Goal: Information Seeking & Learning: Find specific fact

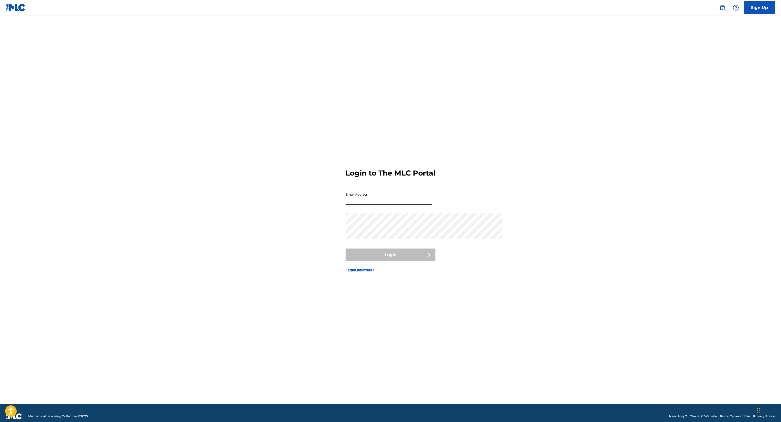
type input "[EMAIL_ADDRESS][DOMAIN_NAME]"
click at [391, 261] on button "Login" at bounding box center [391, 254] width 90 height 13
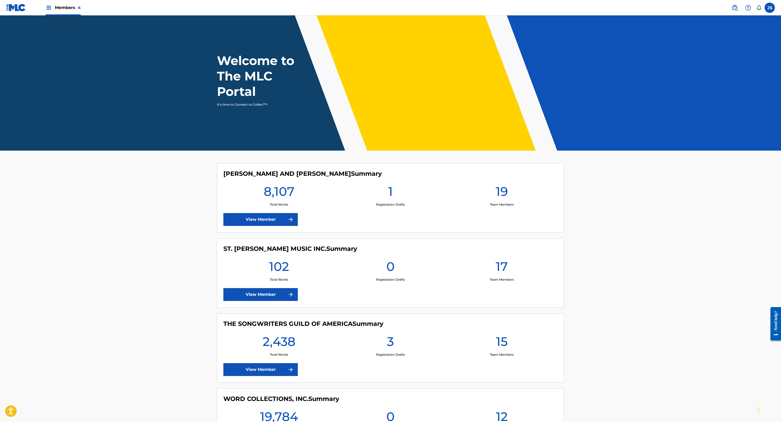
click at [732, 10] on img at bounding box center [735, 8] width 6 height 6
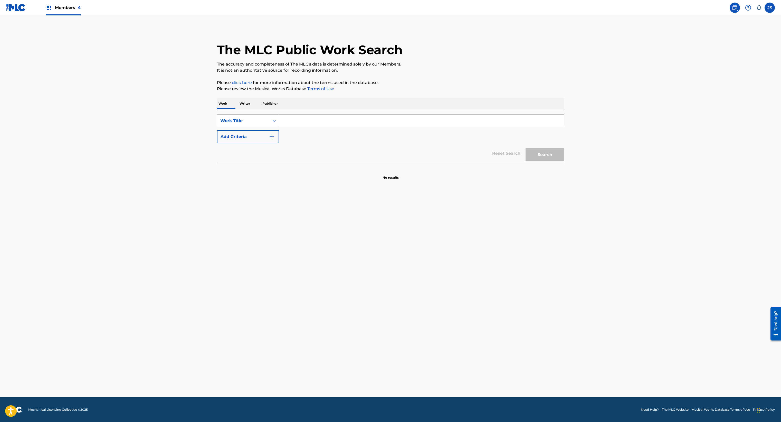
click at [279, 127] on input "Search Form" at bounding box center [421, 121] width 285 height 12
paste input "Anything"
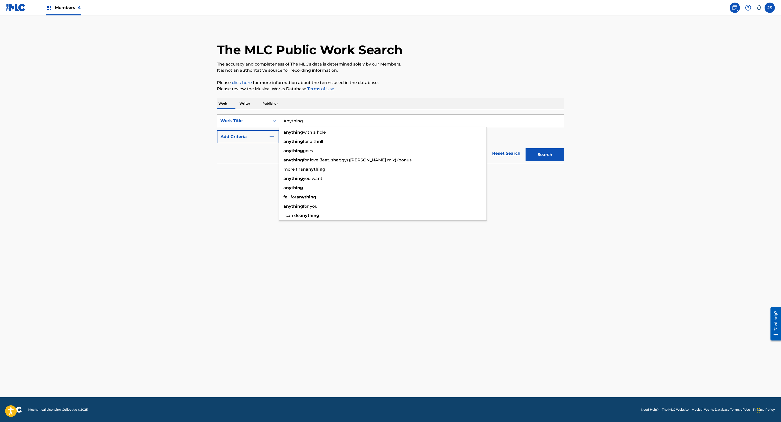
type input "Anything"
click at [418, 144] on div "The MLC Public Work Search The accuracy and completeness of The MLC's data is d…" at bounding box center [391, 104] width 360 height 152
click at [217, 143] on button "Add Criteria" at bounding box center [248, 136] width 62 height 13
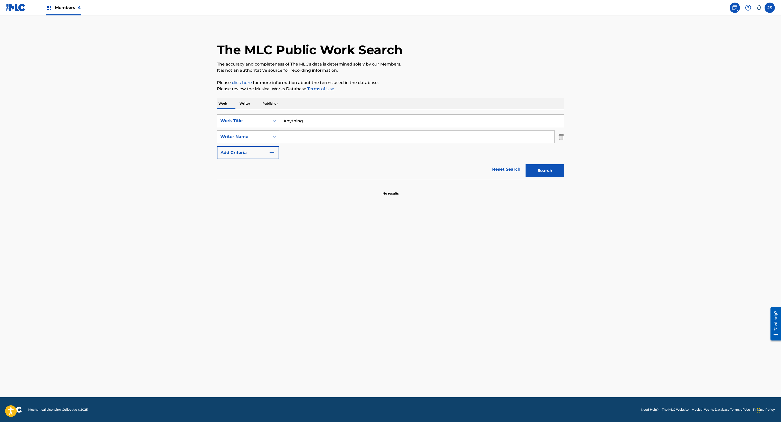
click at [220, 140] on div "Writer Name" at bounding box center [243, 137] width 46 height 6
click at [279, 143] on input "Search Form" at bounding box center [416, 136] width 275 height 12
paste input "[PERSON_NAME]"
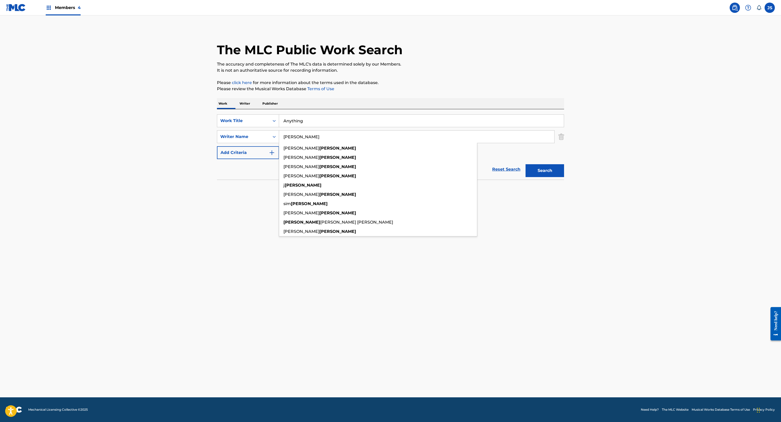
type input "[PERSON_NAME]"
click at [564, 177] on button "Search" at bounding box center [545, 170] width 39 height 13
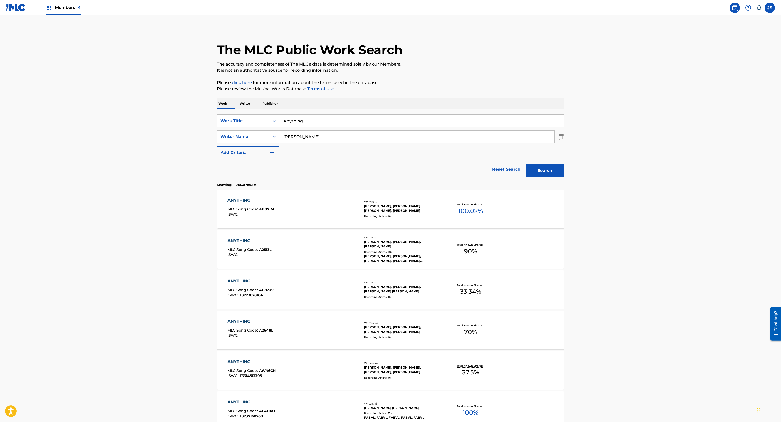
click at [228, 220] on div "ANYTHING MLC Song Code : AB87IM ISWC :" at bounding box center [294, 208] width 132 height 23
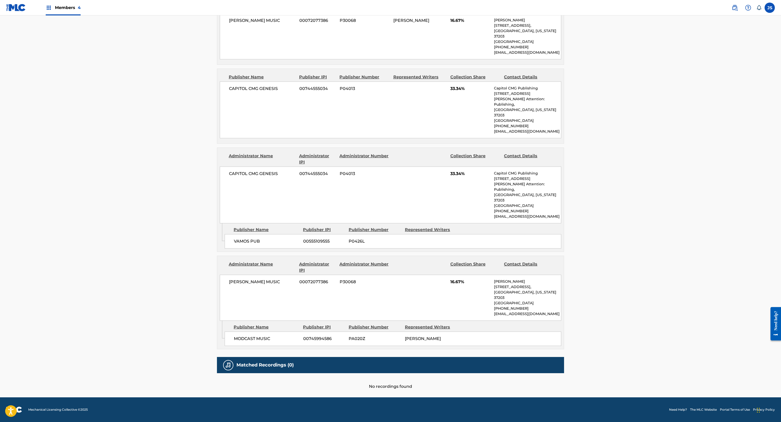
scroll to position [235, 0]
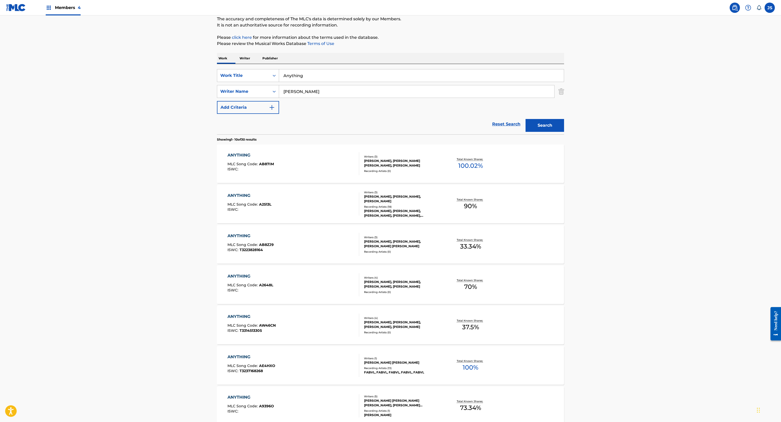
scroll to position [58, 0]
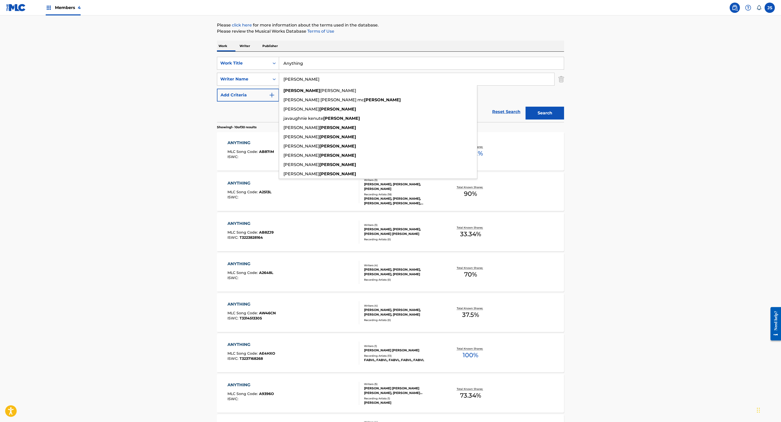
drag, startPoint x: 252, startPoint y: 154, endPoint x: 166, endPoint y: 148, distance: 86.0
click at [217, 86] on div "SearchWithCriteria90226c8c-874d-4339-993e-e5fec96b5cbc Writer Name [PERSON_NAME…" at bounding box center [390, 79] width 347 height 13
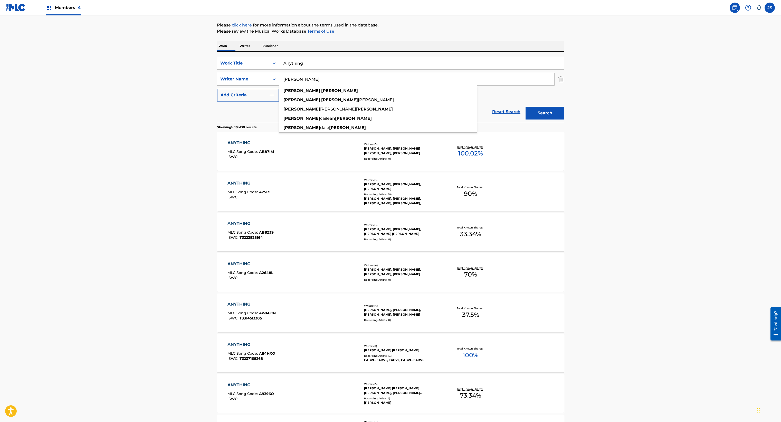
type input "[PERSON_NAME]"
click at [564, 119] on button "Search" at bounding box center [545, 113] width 39 height 13
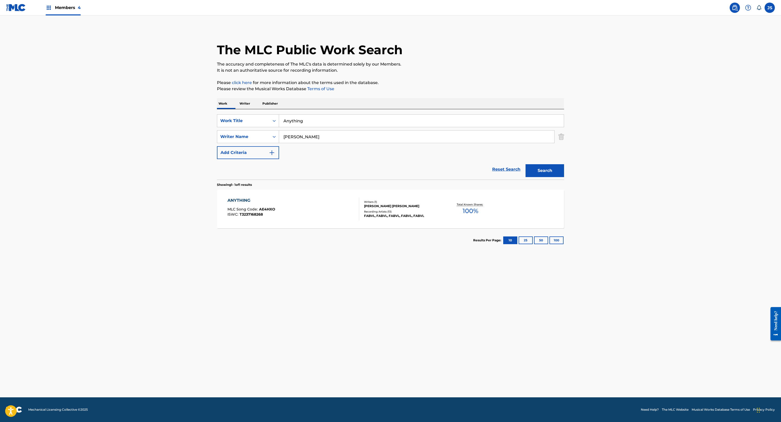
click at [297, 220] on div "ANYTHING MLC Song Code : AE4HXO ISWC : T3237168268" at bounding box center [294, 208] width 132 height 23
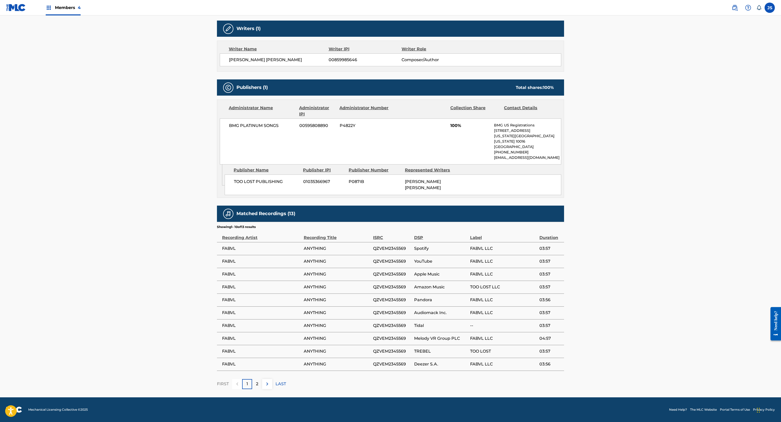
scroll to position [326, 0]
click at [234, 185] on span "TOO LOST PUBLISHING" at bounding box center [266, 181] width 65 height 6
copy div "TOO LOST PUBLISHING"
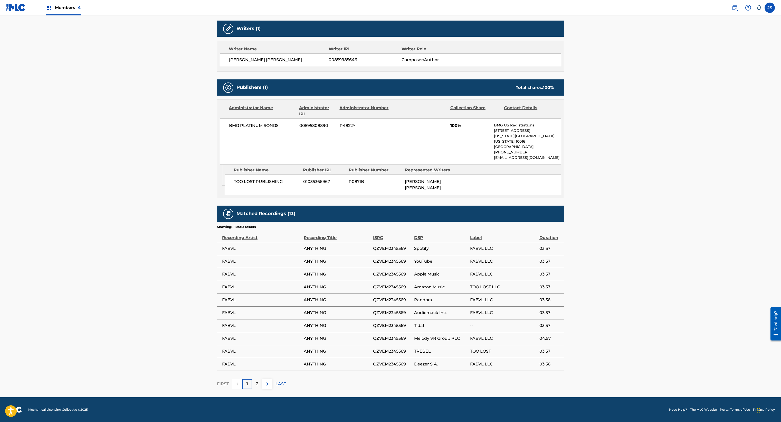
click at [390, 230] on div "Work Detail Member Work Identifier -- MLC Song Code AE4HXO ISWC T3237168268 Dur…" at bounding box center [390, 160] width 347 height 458
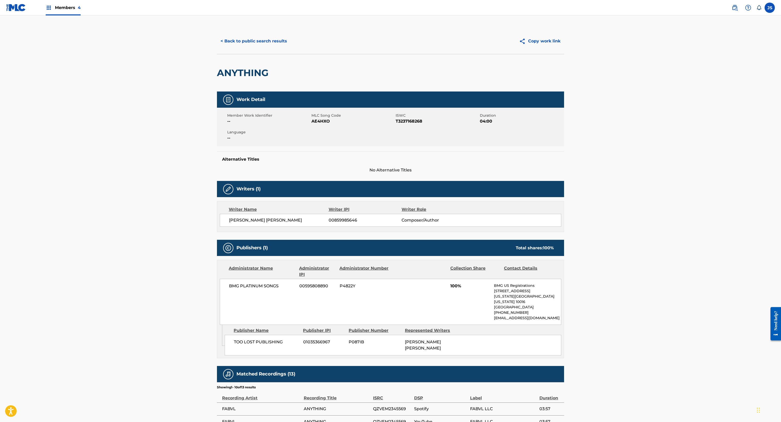
scroll to position [0, 0]
click at [732, 11] on img at bounding box center [735, 8] width 6 height 6
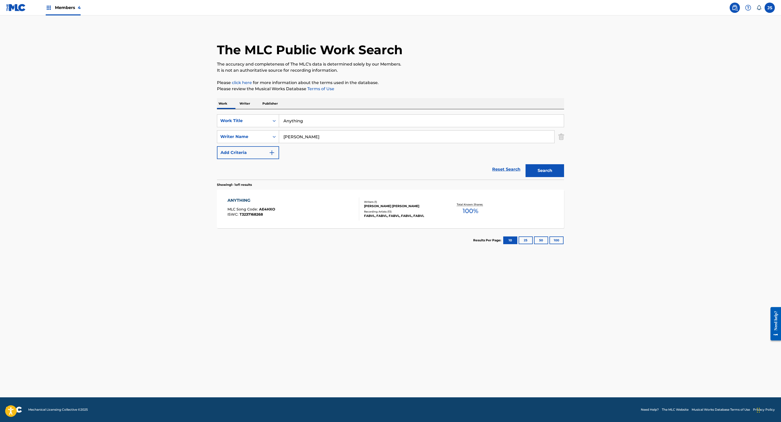
click at [301, 127] on input "Anything" at bounding box center [421, 121] width 285 height 12
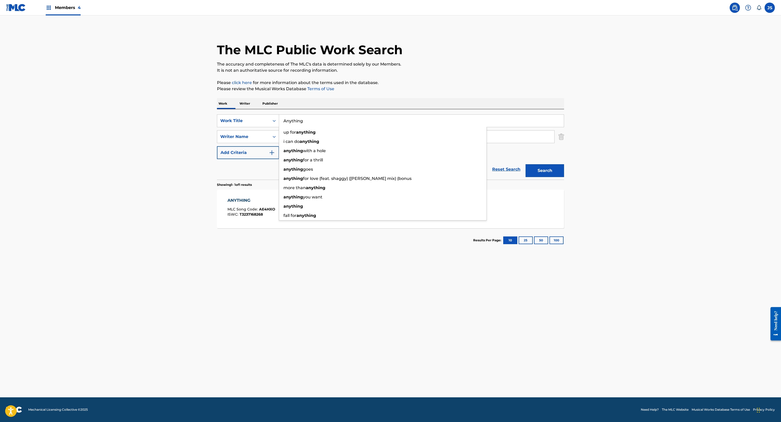
click at [301, 127] on input "Anything" at bounding box center [421, 121] width 285 height 12
paste input "ssimilation"
type input "Assimilation"
click at [564, 177] on button "Search" at bounding box center [545, 170] width 39 height 13
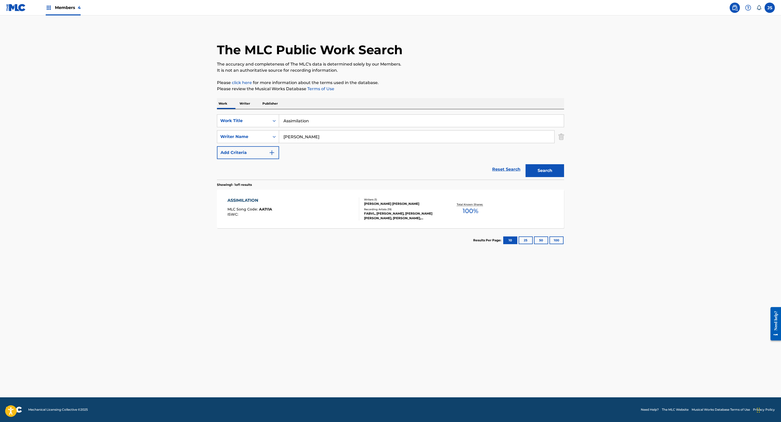
click at [417, 211] on div "Recording Artists ( 19 )" at bounding box center [403, 209] width 78 height 4
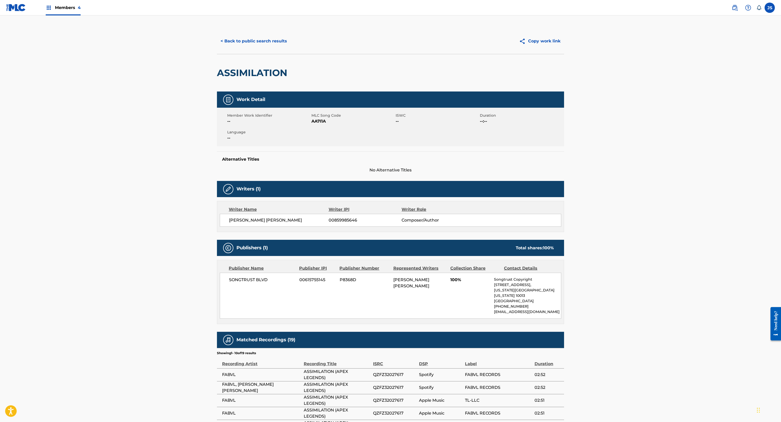
click at [217, 91] on div "ASSIMILATION" at bounding box center [253, 72] width 73 height 37
copy h2 "ASSIMILATION"
click at [219, 173] on div "Alternative Titles No Alternative Titles" at bounding box center [390, 162] width 347 height 22
click at [217, 79] on h2 "ASSIMILATION" at bounding box center [253, 73] width 73 height 12
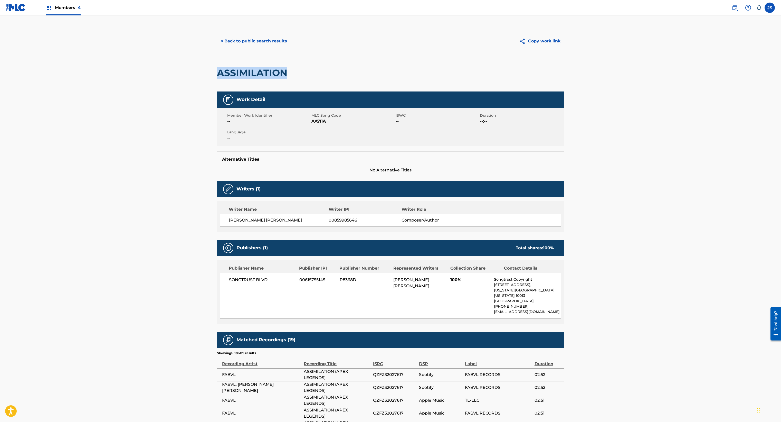
click at [217, 79] on h2 "ASSIMILATION" at bounding box center [253, 73] width 73 height 12
copy h2 "ASSIMILATION"
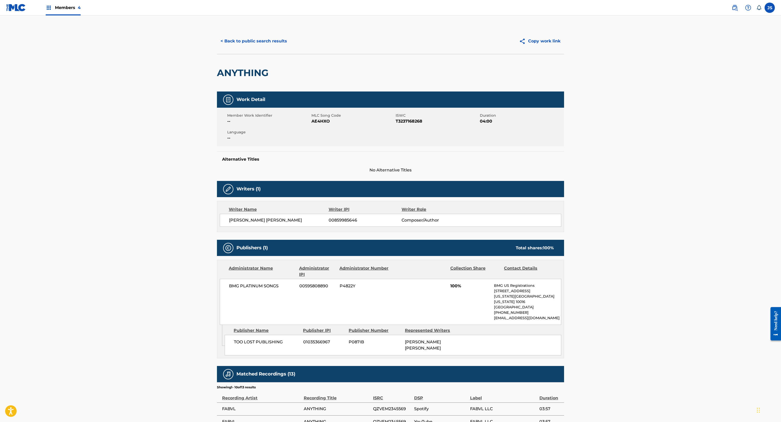
click at [217, 79] on h2 "ANYTHING" at bounding box center [244, 73] width 54 height 12
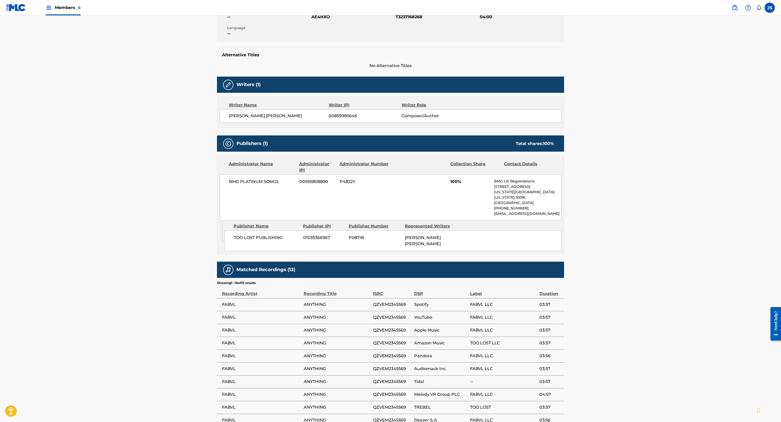
scroll to position [144, 0]
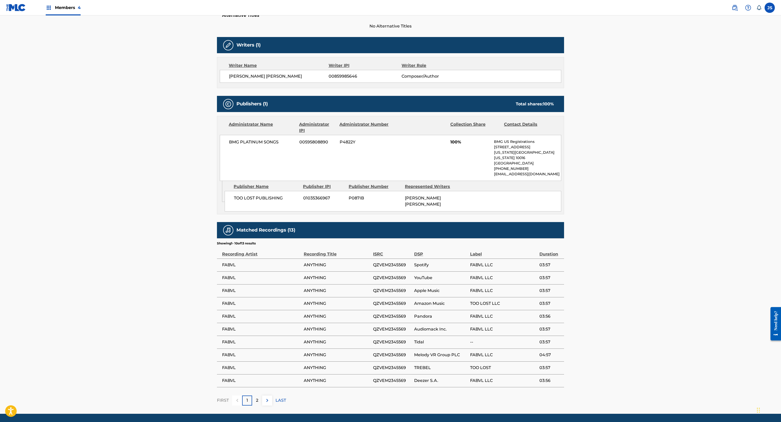
copy h2 "ANYTHING"
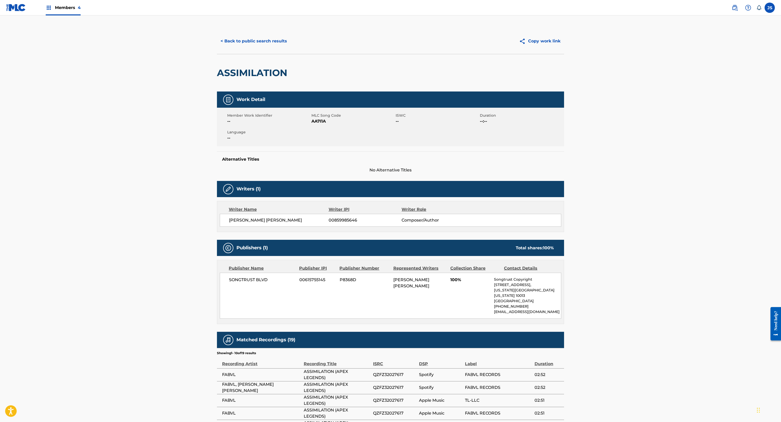
click at [217, 48] on button "< Back to public search results" at bounding box center [254, 41] width 74 height 13
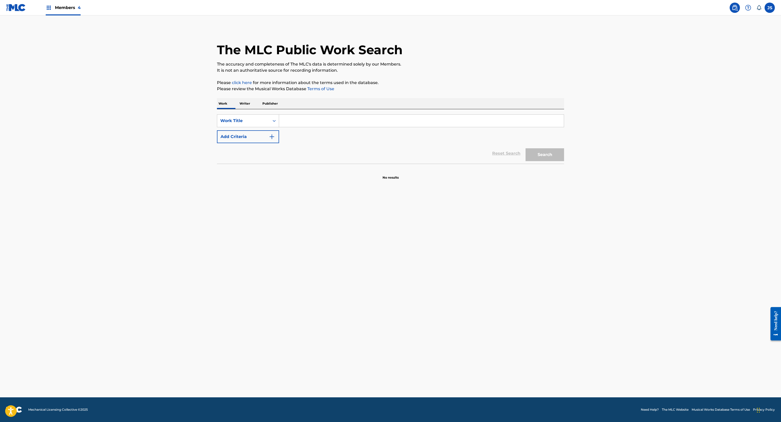
click at [217, 143] on button "Add Criteria" at bounding box center [248, 136] width 62 height 13
click at [279, 127] on input "Search Form" at bounding box center [421, 121] width 285 height 12
paste input "Black Hole Heart"
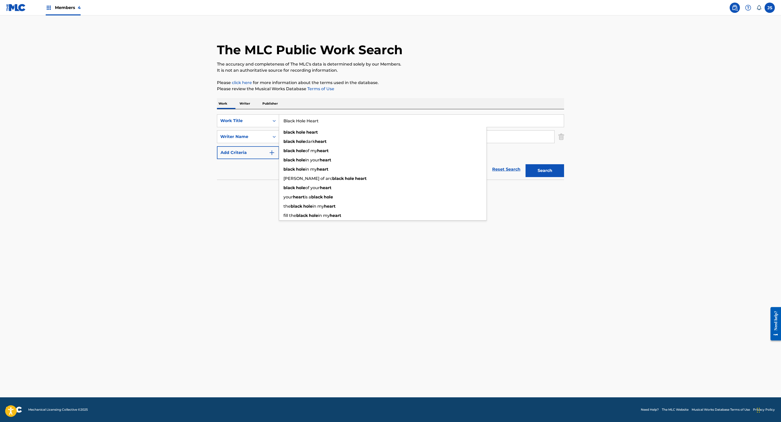
type input "Black Hole Heart"
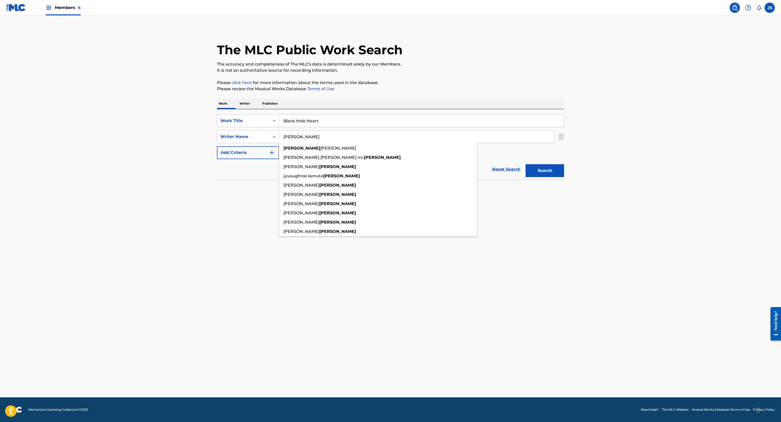
type input "[PERSON_NAME]"
click at [564, 177] on button "Search" at bounding box center [545, 170] width 39 height 13
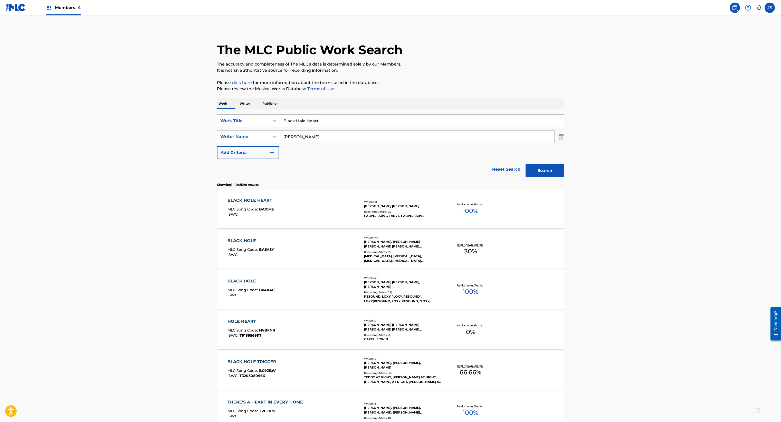
click at [243, 220] on div "BLACK HOLE HEART MLC Song Code : BA1CME ISWC :" at bounding box center [294, 208] width 132 height 23
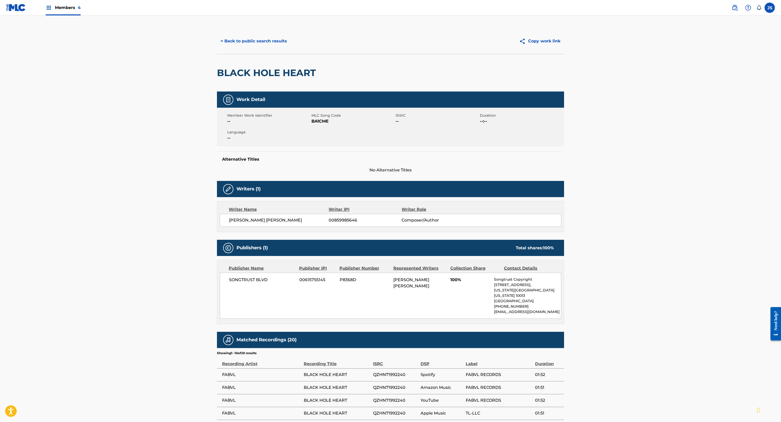
click at [217, 79] on h2 "BLACK HOLE HEART" at bounding box center [267, 73] width 101 height 12
copy h2 "HOLE"
click at [217, 79] on h2 "BLACK HOLE HEART" at bounding box center [267, 73] width 101 height 12
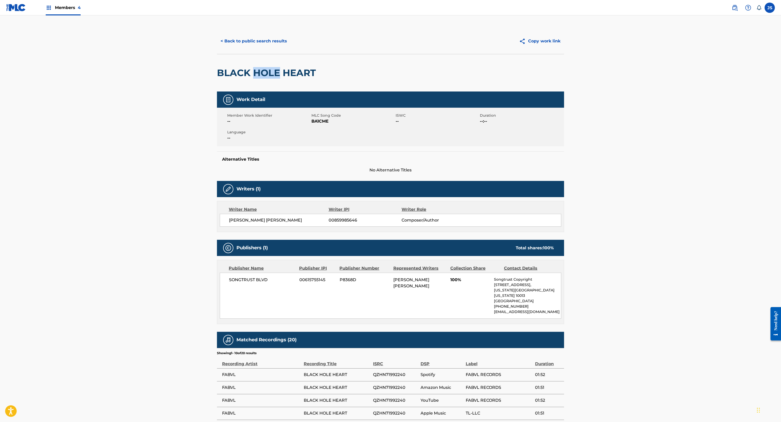
click at [217, 79] on h2 "BLACK HOLE HEART" at bounding box center [267, 73] width 101 height 12
click at [217, 1] on nav "Members 4 JS JS [PERSON_NAME] [PERSON_NAME][EMAIL_ADDRESS][DOMAIN_NAME] Notific…" at bounding box center [390, 7] width 781 height 15
click at [217, 48] on button "< Back to public search results" at bounding box center [254, 41] width 74 height 13
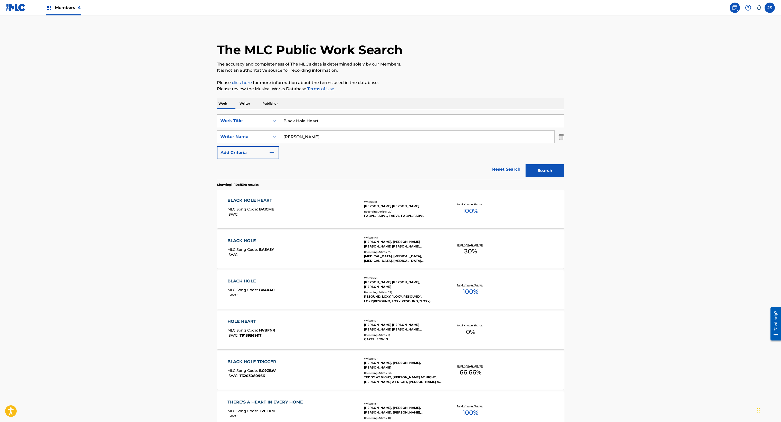
click at [279, 127] on input "Black Hole Heart" at bounding box center [421, 121] width 285 height 12
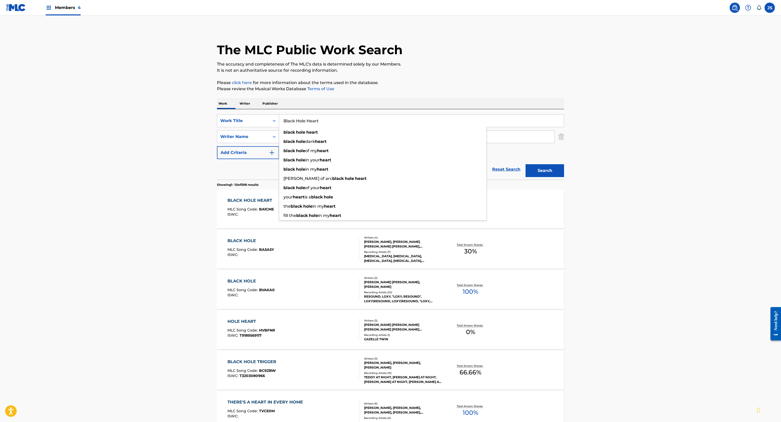
click at [279, 127] on input "Black Hole Heart" at bounding box center [421, 121] width 285 height 12
paste input "Can't Do Enough"
type input "Can't Do Enough"
click at [564, 177] on button "Search" at bounding box center [545, 170] width 39 height 13
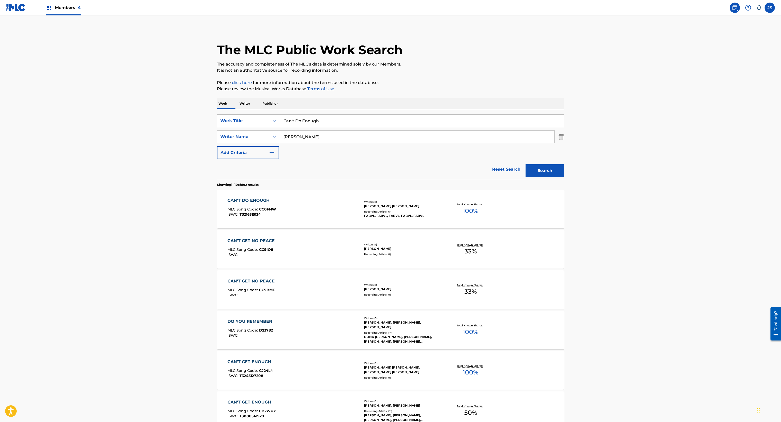
click at [286, 220] on div "CAN'T DO ENOUGH MLC Song Code : CC0FNW ISWC : T3216315134" at bounding box center [294, 208] width 132 height 23
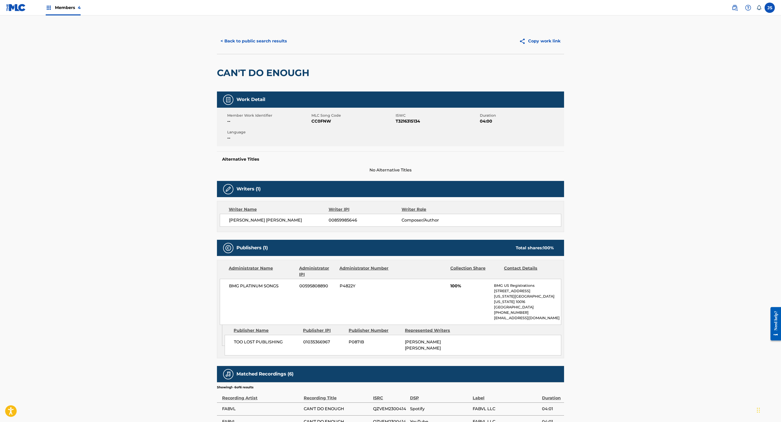
click at [217, 91] on div "CAN'T DO ENOUGH" at bounding box center [264, 72] width 95 height 37
copy div "CAN'T DO ENOUGH"
click at [217, 91] on div "CAN'T DO ENOUGH" at bounding box center [390, 72] width 347 height 37
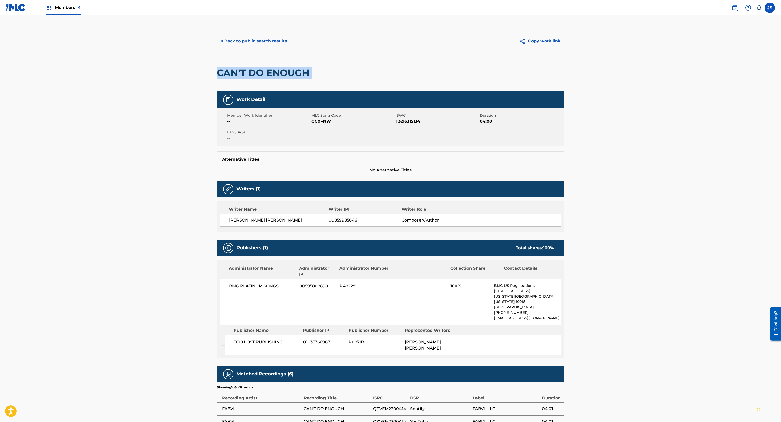
click at [217, 91] on div "CAN'T DO ENOUGH" at bounding box center [264, 72] width 95 height 37
